Goal: Information Seeking & Learning: Check status

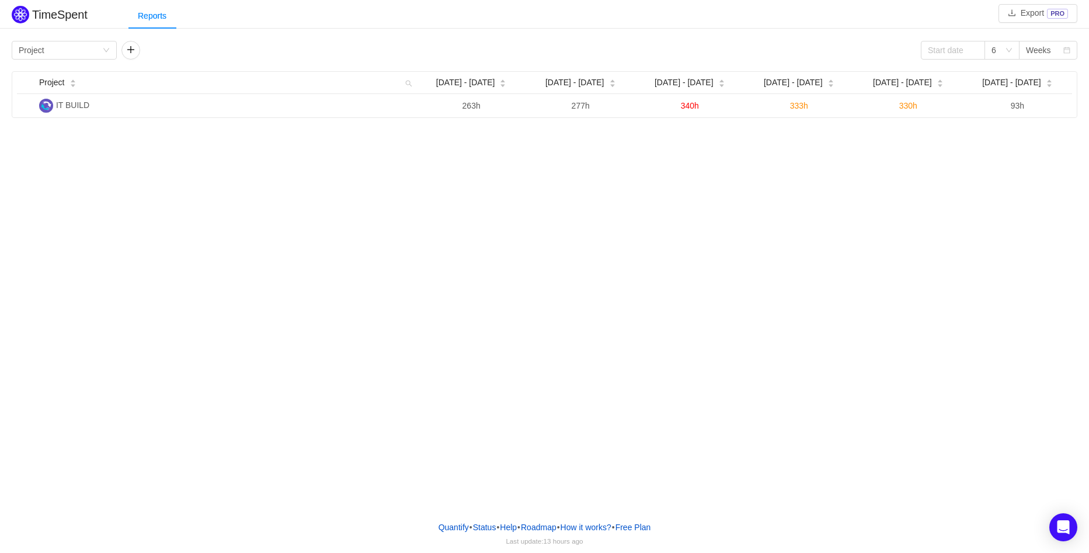
click at [192, 155] on div "TimeSpent Export PRO Reports Group by Project 6 Weeks Project Aug [DATE] - [DAT…" at bounding box center [544, 256] width 1089 height 512
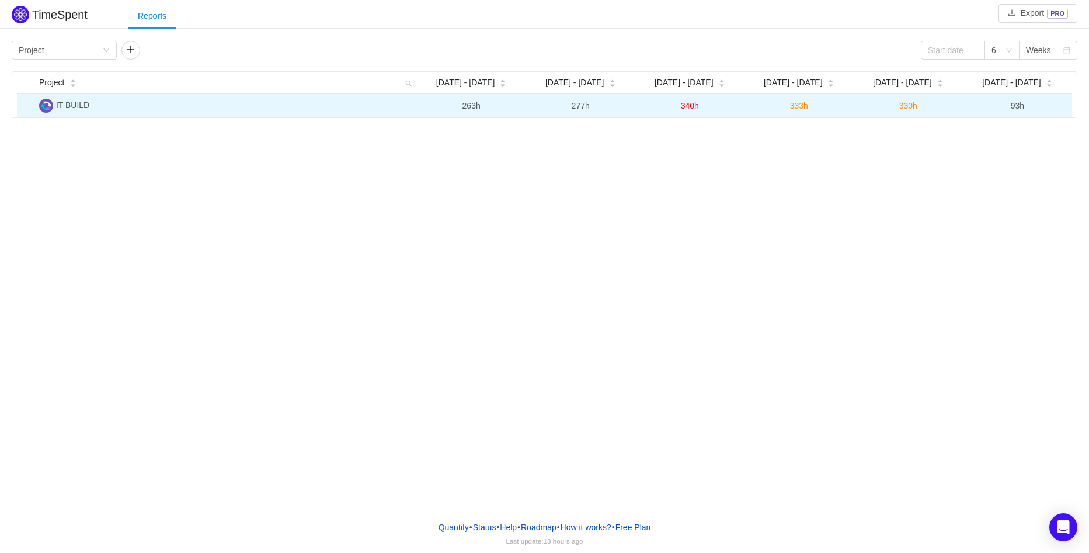
click at [61, 105] on span "IT BUILD" at bounding box center [72, 104] width 33 height 9
click at [43, 103] on img at bounding box center [46, 106] width 14 height 14
click at [89, 102] on span "IT BUILD" at bounding box center [72, 104] width 33 height 9
click at [79, 103] on span "IT BUILD" at bounding box center [72, 104] width 33 height 9
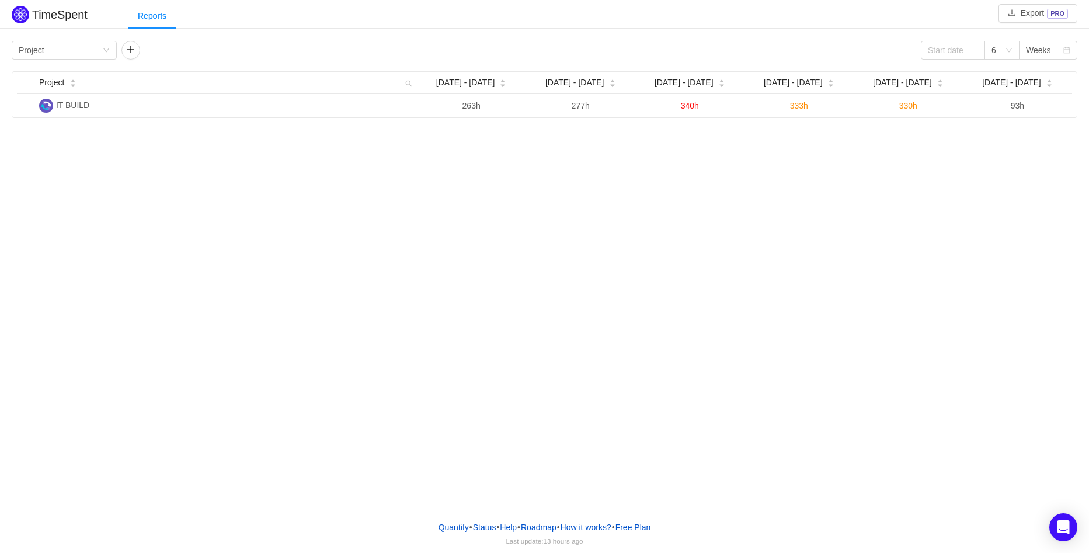
click at [350, 203] on div "TimeSpent Export PRO Reports Group by Project 6 Weeks Project Aug [DATE] - [DAT…" at bounding box center [544, 256] width 1089 height 512
click at [98, 53] on div "Group by Project" at bounding box center [61, 50] width 84 height 18
click at [78, 49] on div "Group by Project" at bounding box center [61, 50] width 84 height 18
click at [162, 158] on div "TimeSpent Export PRO Reports Group by Project 6 Weeks Project Aug [DATE] - [DAT…" at bounding box center [544, 256] width 1089 height 512
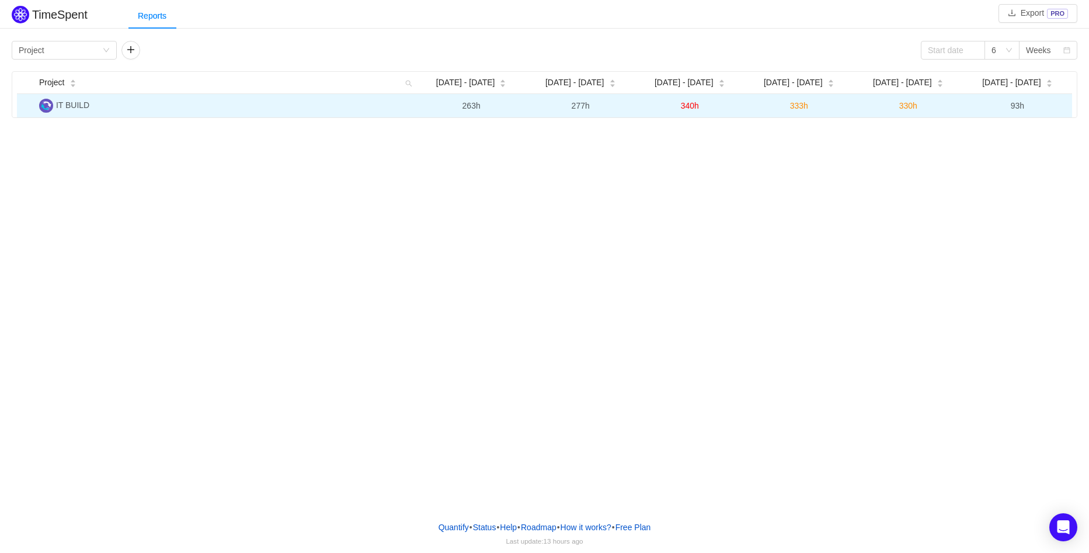
click at [48, 105] on img at bounding box center [46, 106] width 14 height 14
click at [95, 102] on td "IT BUILD" at bounding box center [225, 105] width 383 height 23
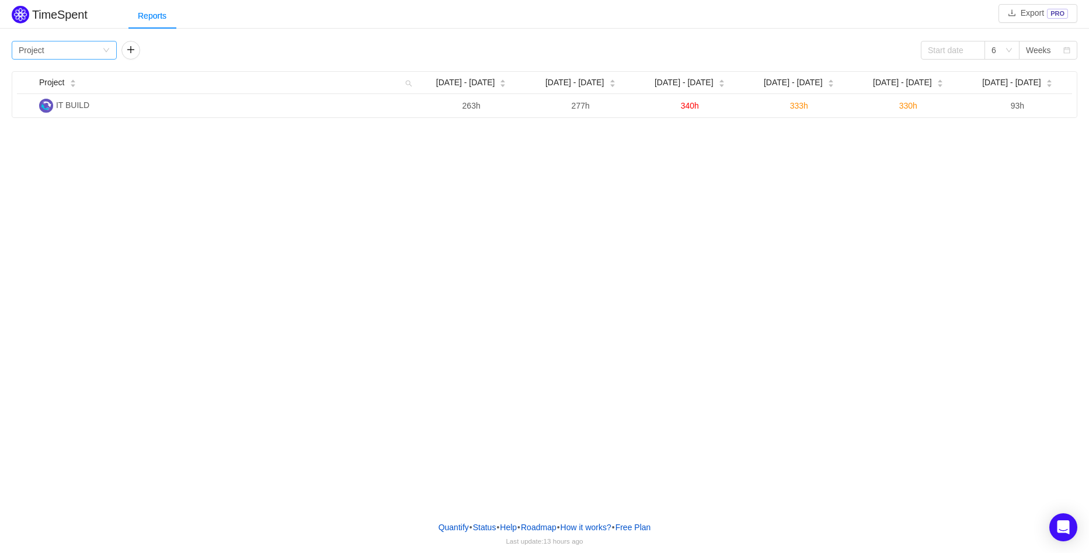
click at [82, 53] on div "Group by Project" at bounding box center [61, 50] width 84 height 18
click at [56, 144] on li "Person" at bounding box center [64, 148] width 105 height 19
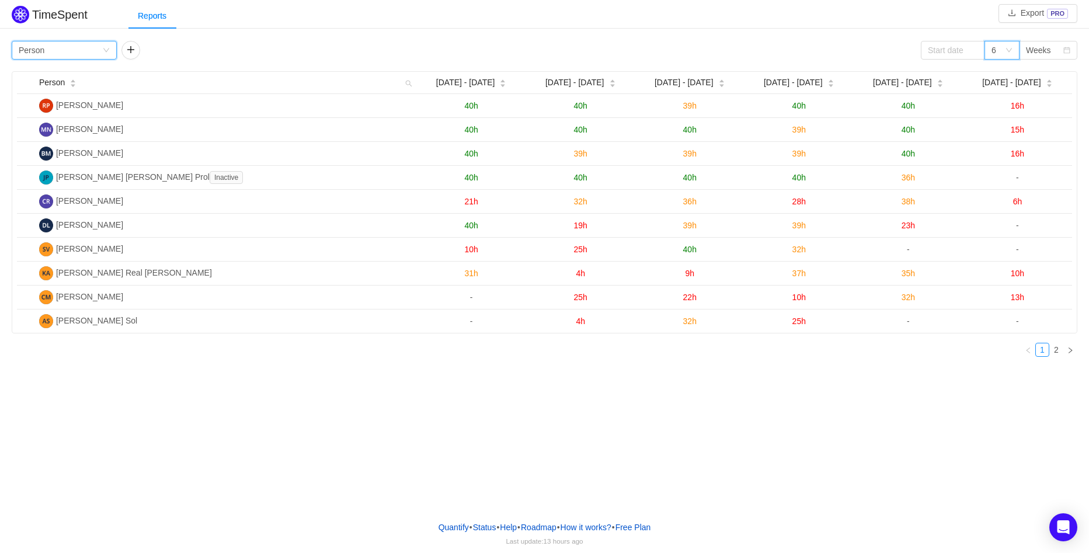
click at [1003, 51] on div "6" at bounding box center [998, 50] width 13 height 18
click at [1006, 123] on li "12" at bounding box center [1002, 129] width 35 height 19
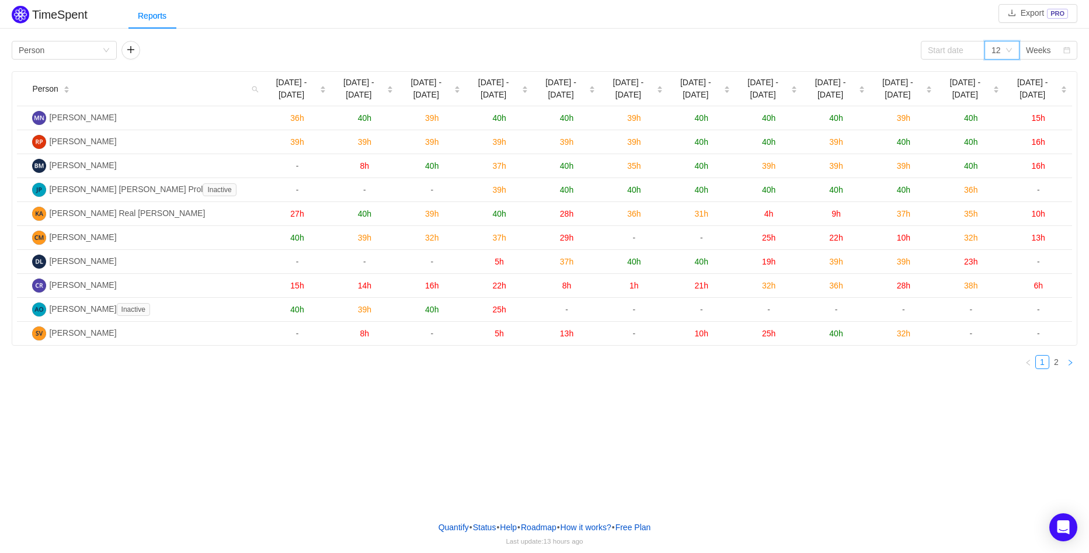
click at [1066, 360] on link at bounding box center [1071, 362] width 14 height 14
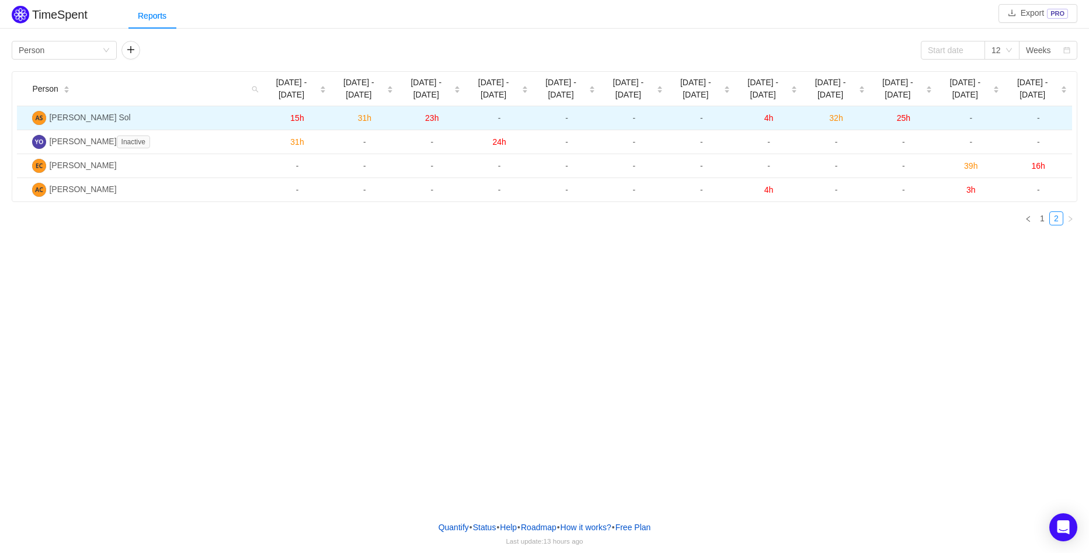
click at [432, 118] on span "23h" at bounding box center [431, 117] width 13 height 9
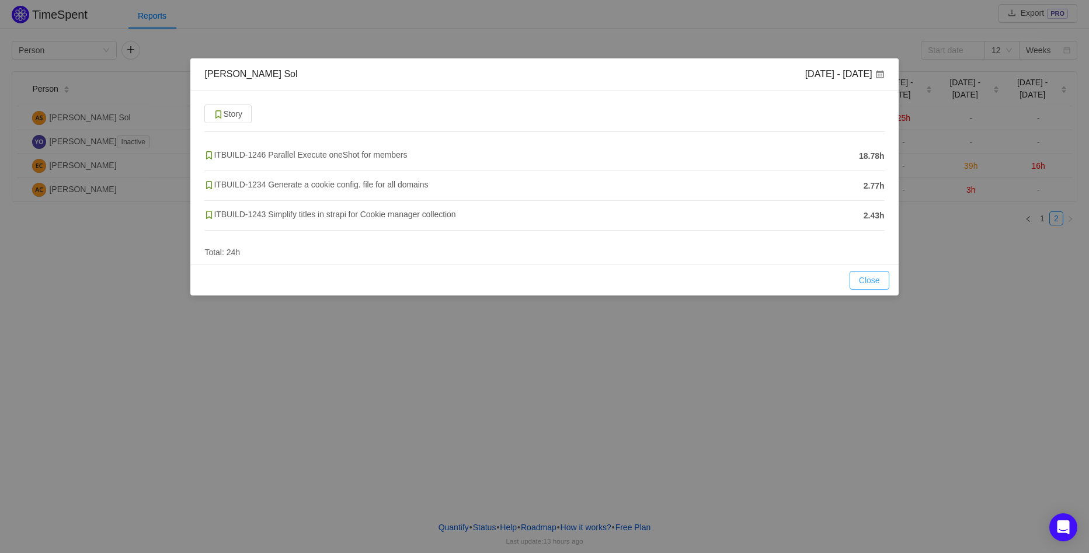
click at [869, 287] on button "Close" at bounding box center [870, 280] width 40 height 19
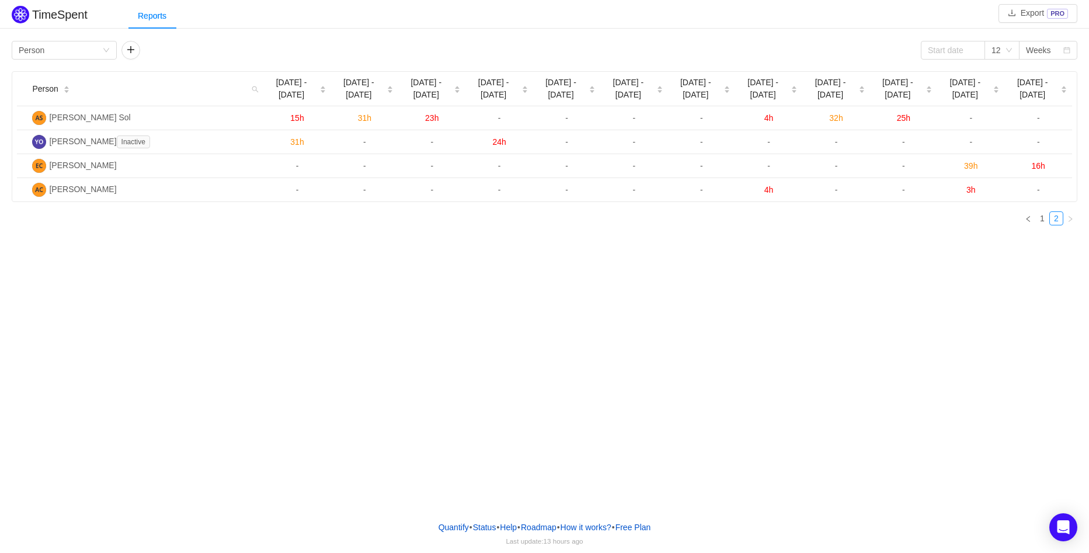
click at [644, 312] on div "TimeSpent Export PRO Reports Group by Person 12 Weeks Person [DATE] - [DATE] [D…" at bounding box center [544, 256] width 1089 height 512
click at [421, 352] on div "TimeSpent Export PRO Reports Group by Person 12 Weeks Person [DATE] - [DATE] [D…" at bounding box center [544, 256] width 1089 height 512
